Goal: Task Accomplishment & Management: Manage account settings

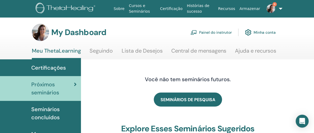
click at [215, 31] on link "Painel do instrutor" at bounding box center [210, 32] width 41 height 12
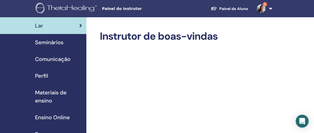
click at [43, 41] on span "Seminários" at bounding box center [49, 42] width 28 height 8
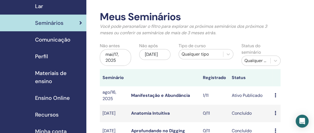
scroll to position [20, 0]
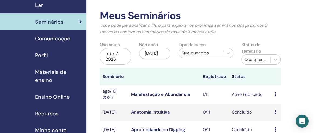
click at [275, 93] on icon at bounding box center [276, 94] width 2 height 4
click at [275, 114] on link "Participantes" at bounding box center [283, 114] width 26 height 6
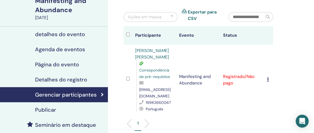
scroll to position [43, 0]
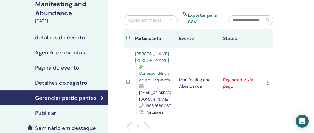
click at [269, 81] on div "Cancelar registro Não certifique-se automaticamente Marcar como pago Marcar com…" at bounding box center [269, 83] width 4 height 6
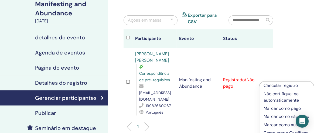
click at [272, 110] on p "Marcar como pago" at bounding box center [287, 108] width 46 height 6
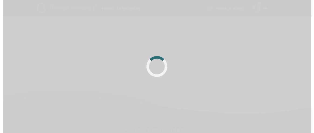
scroll to position [43, 0]
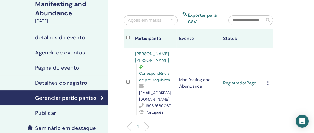
click at [267, 81] on icon at bounding box center [268, 83] width 2 height 4
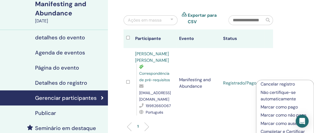
click at [273, 132] on p "Completar e Certificar" at bounding box center [285, 131] width 49 height 6
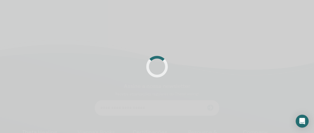
scroll to position [43, 0]
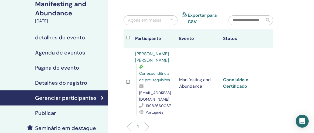
click at [233, 78] on link "Concluído e Certificado" at bounding box center [235, 83] width 25 height 12
